Goal: Task Accomplishment & Management: Manage account settings

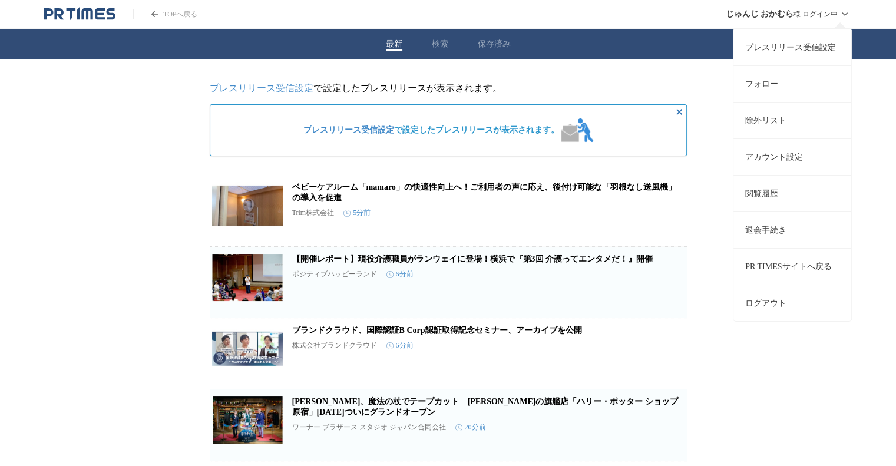
click at [761, 41] on link "プレスリリース受信設定" at bounding box center [793, 47] width 118 height 37
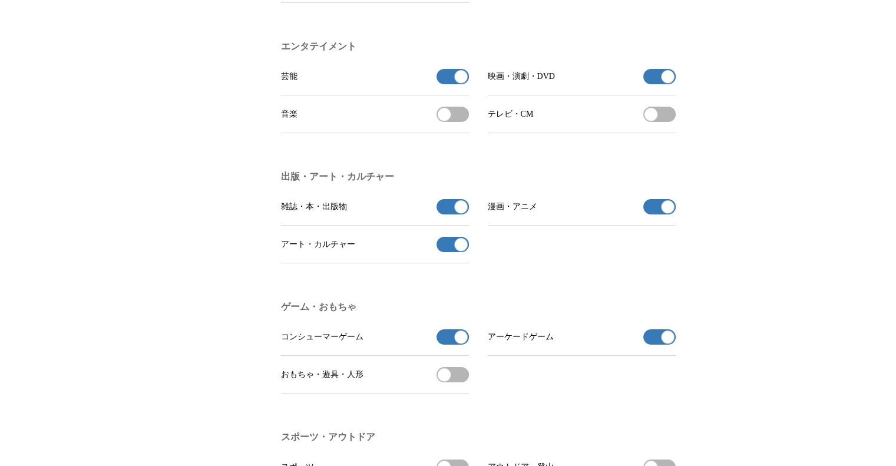
scroll to position [912, 0]
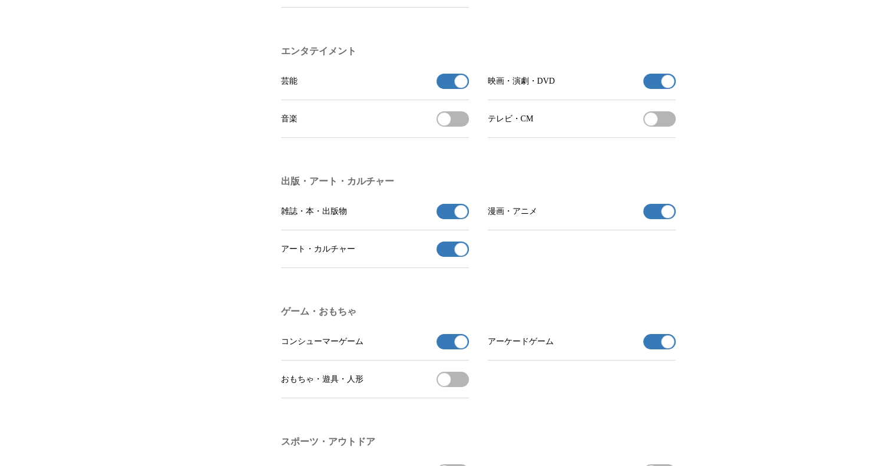
click at [460, 88] on span "button" at bounding box center [460, 81] width 13 height 13
drag, startPoint x: 460, startPoint y: 94, endPoint x: 443, endPoint y: 94, distance: 16.5
click at [443, 89] on button "芸能の受信を解除" at bounding box center [453, 81] width 32 height 15
click at [447, 88] on span "button" at bounding box center [444, 81] width 13 height 13
click at [648, 89] on button "映画・演劇・DVDの受信を解除" at bounding box center [660, 81] width 32 height 15
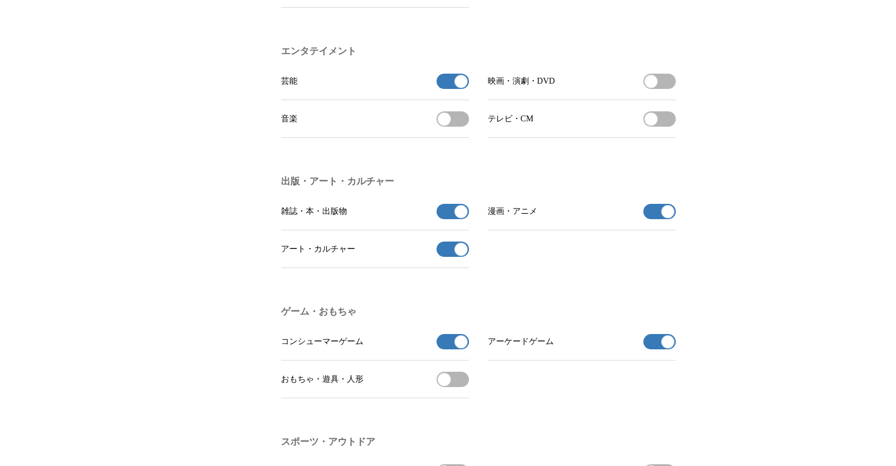
click at [446, 89] on button "芸能の受信を解除" at bounding box center [453, 81] width 32 height 15
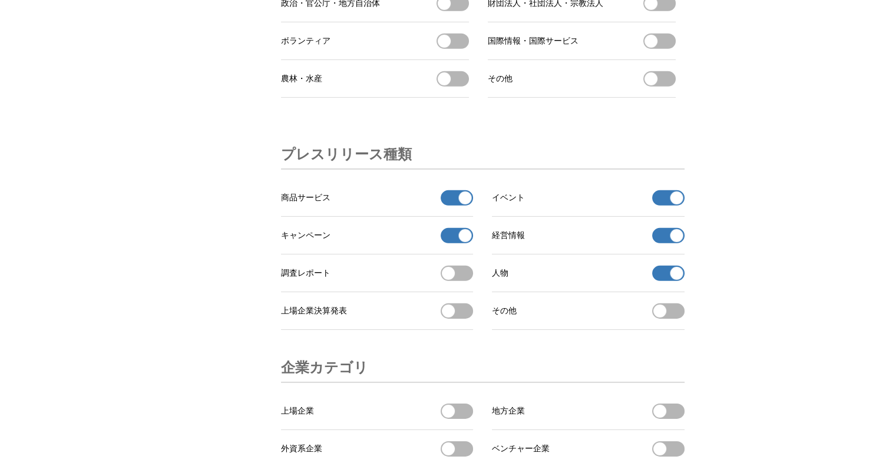
scroll to position [3616, 0]
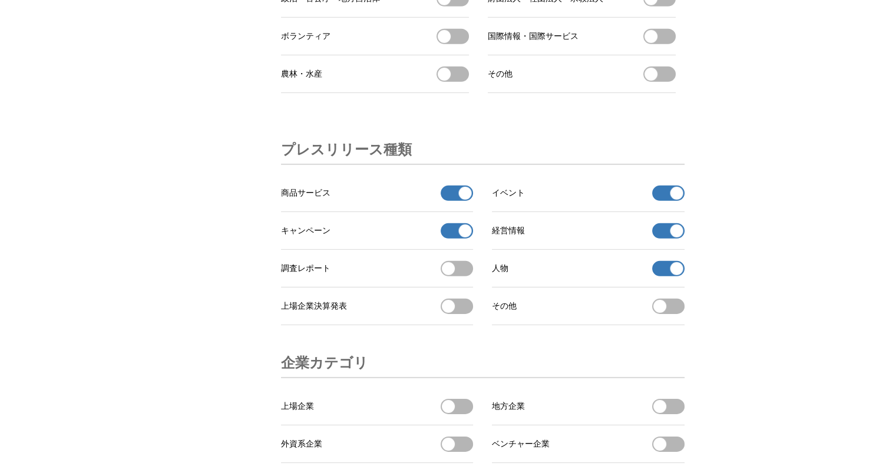
click at [662, 239] on button "経営情報の受信を解除" at bounding box center [668, 230] width 32 height 15
click at [665, 276] on button "人物の受信を解除" at bounding box center [668, 268] width 32 height 15
click at [455, 239] on button "キャンペーンの受信を解除" at bounding box center [457, 230] width 32 height 15
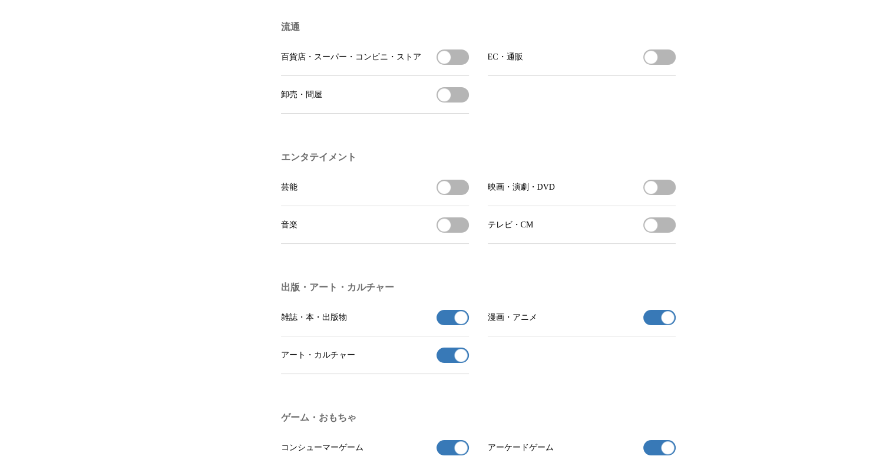
scroll to position [810, 0]
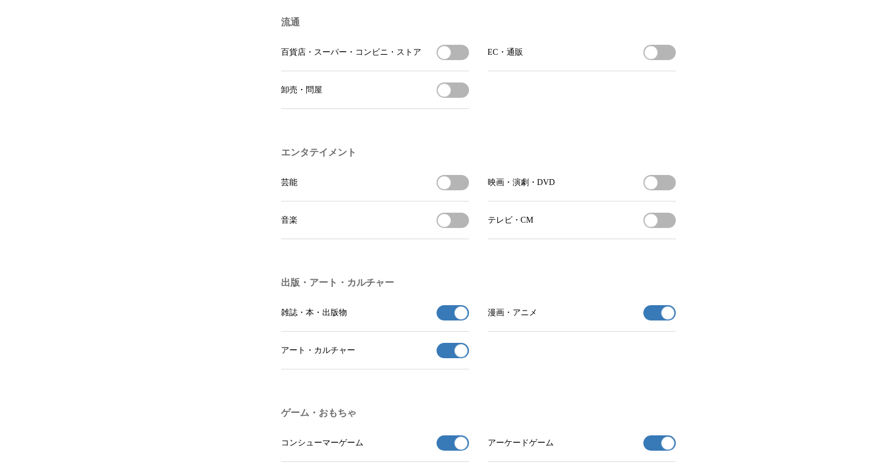
click at [443, 358] on button "アート・カルチャーの受信を解除" at bounding box center [453, 350] width 32 height 15
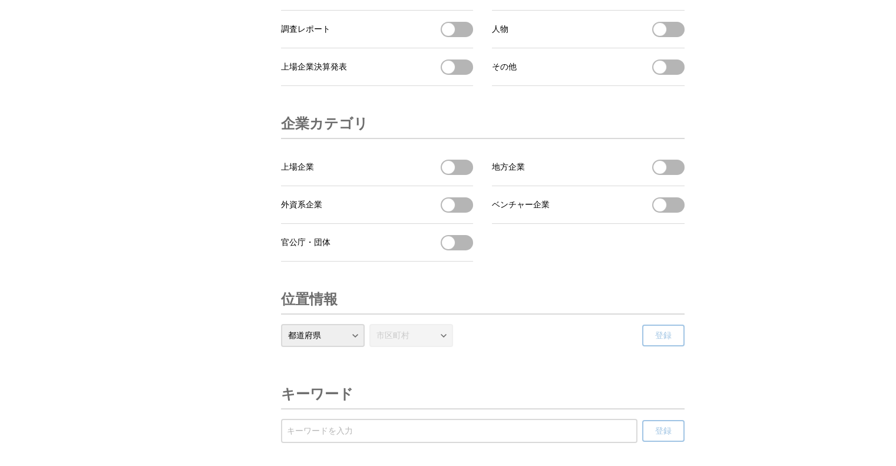
scroll to position [3851, 0]
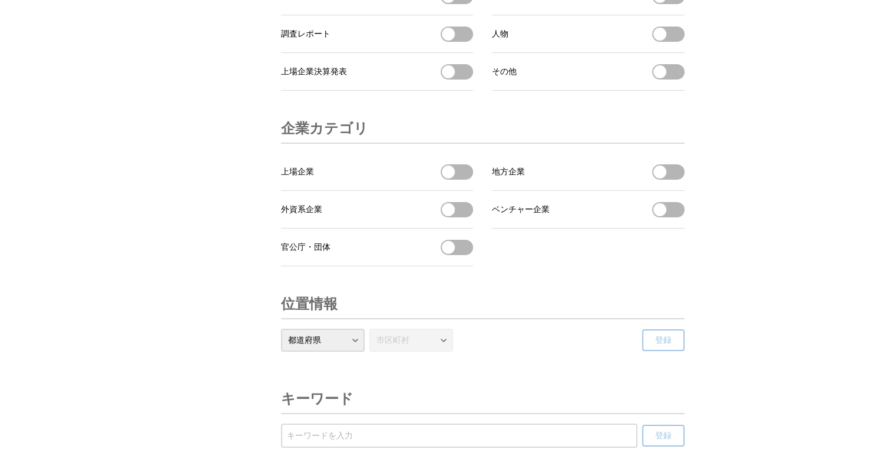
click at [354, 352] on select "都道府県 北海道 青森県 岩手県 宮城県 秋田県 山形県 福島県 茨城県 栃木県 群馬県 埼玉県 千葉県 東京都 神奈川県 新潟県 富山県 石川県 福井県 山…" at bounding box center [323, 340] width 84 height 23
select select "23"
click at [281, 352] on select "都道府県 北海道 青森県 岩手県 宮城県 秋田県 山形県 福島県 茨城県 栃木県 群馬県 埼玉県 千葉県 東京都 神奈川県 新潟県 富山県 石川県 福井県 山…" at bounding box center [323, 340] width 84 height 23
click at [445, 352] on select "市区町村 名古屋市 豊橋市 岡崎市 一宮市 瀬戸市 半田市 春日井市 豊川市 津島市 碧南市 刈谷市 豊田市 安城市 西尾市 蒲郡市 犬山市 常滑市 江南市 …" at bounding box center [412, 340] width 84 height 23
select select "23100"
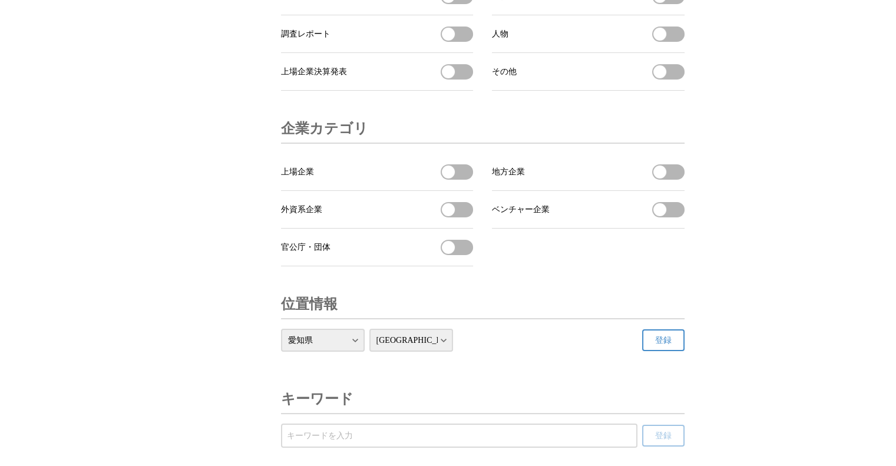
click at [370, 352] on select "市区町村 名古屋市 豊橋市 岡崎市 一宮市 瀬戸市 半田市 春日井市 豊川市 津島市 碧南市 刈谷市 豊田市 安城市 西尾市 蒲郡市 犬山市 常滑市 江南市 …" at bounding box center [412, 340] width 84 height 23
click at [669, 346] on span "登録" at bounding box center [663, 340] width 17 height 11
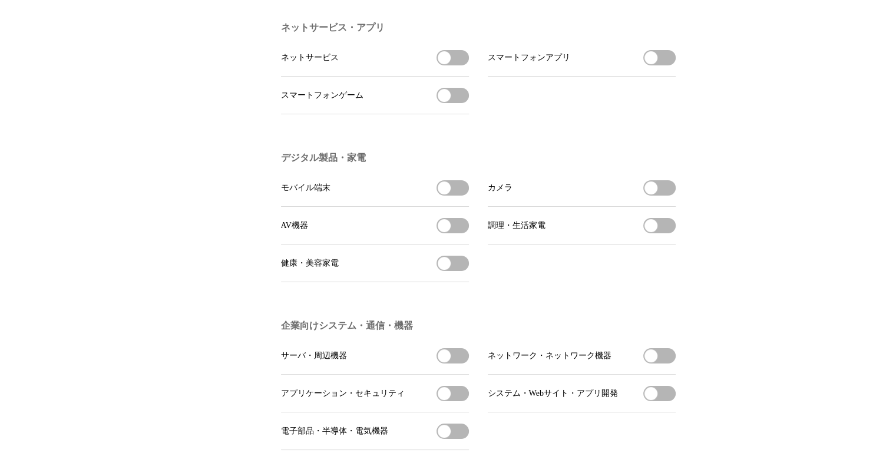
scroll to position [0, 0]
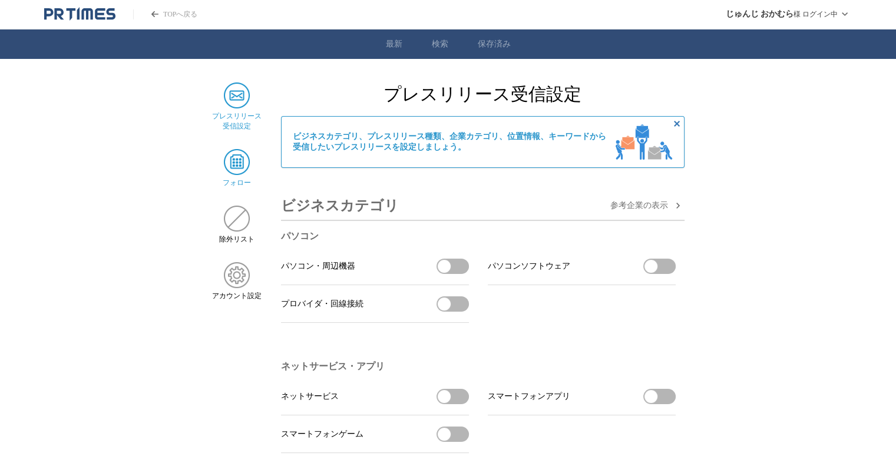
click at [233, 167] on img at bounding box center [237, 162] width 26 height 26
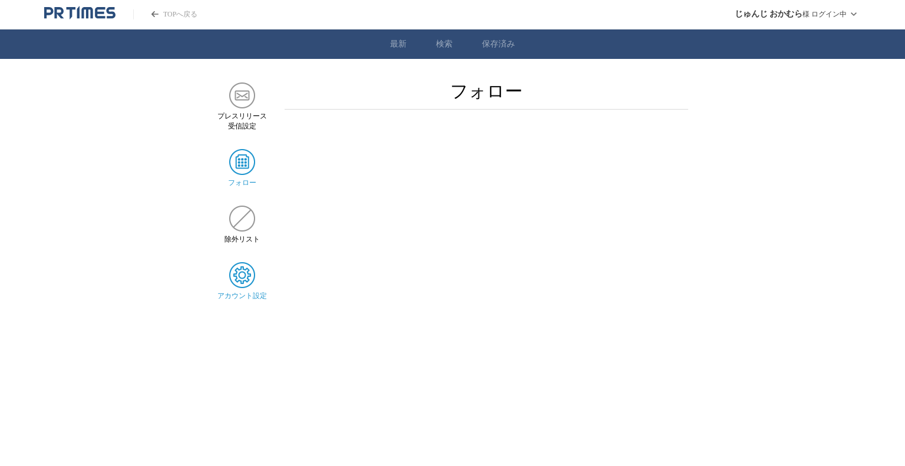
click at [238, 283] on img at bounding box center [242, 275] width 26 height 26
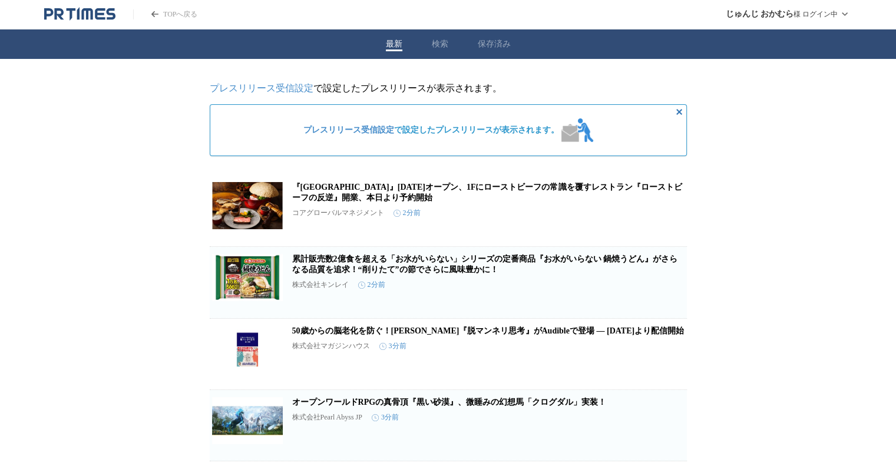
click at [298, 89] on link "プレスリリース受信設定" at bounding box center [262, 88] width 104 height 10
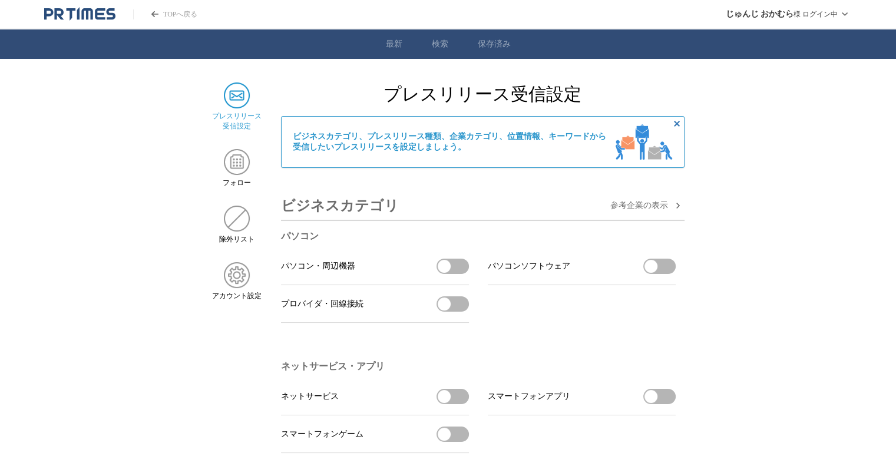
click at [561, 138] on span "ビジネスカテゴリ、プレスリリース種類、企業カテゴリ、位置情報、キーワードから 受信したいプレスリリースを設定しましょう。" at bounding box center [450, 141] width 314 height 21
click at [678, 124] on icon "非表示にする" at bounding box center [677, 124] width 6 height 6
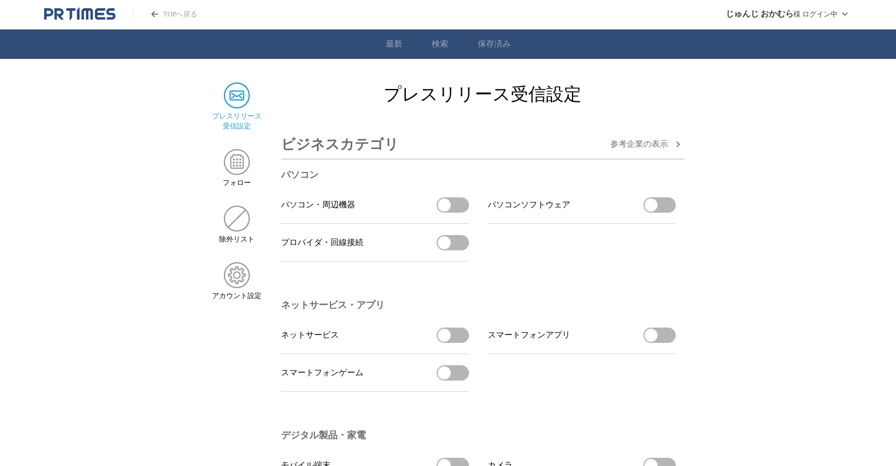
click at [665, 146] on span "参考企業の 表示" at bounding box center [640, 144] width 58 height 11
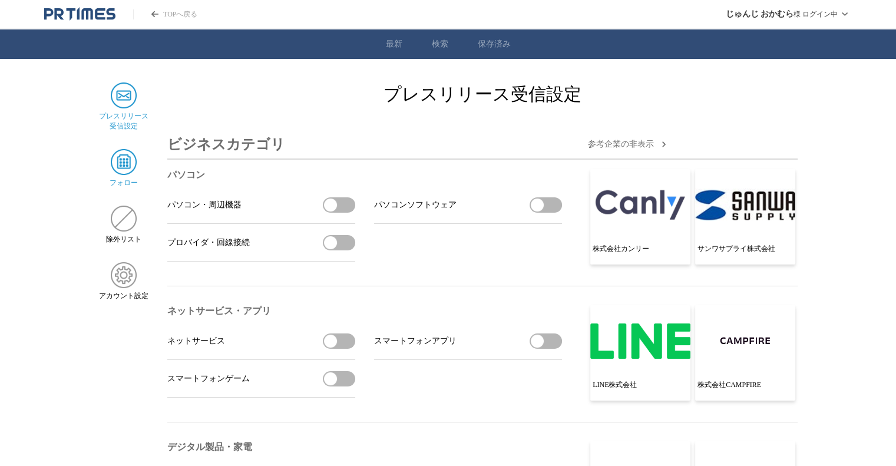
click at [116, 169] on img at bounding box center [124, 162] width 26 height 26
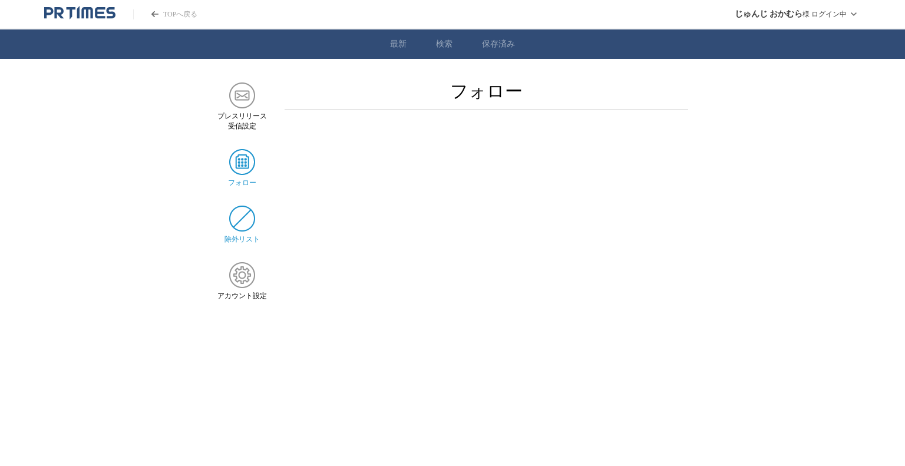
click at [231, 221] on img at bounding box center [242, 219] width 26 height 26
click at [244, 275] on img at bounding box center [242, 275] width 26 height 26
